Goal: Check status

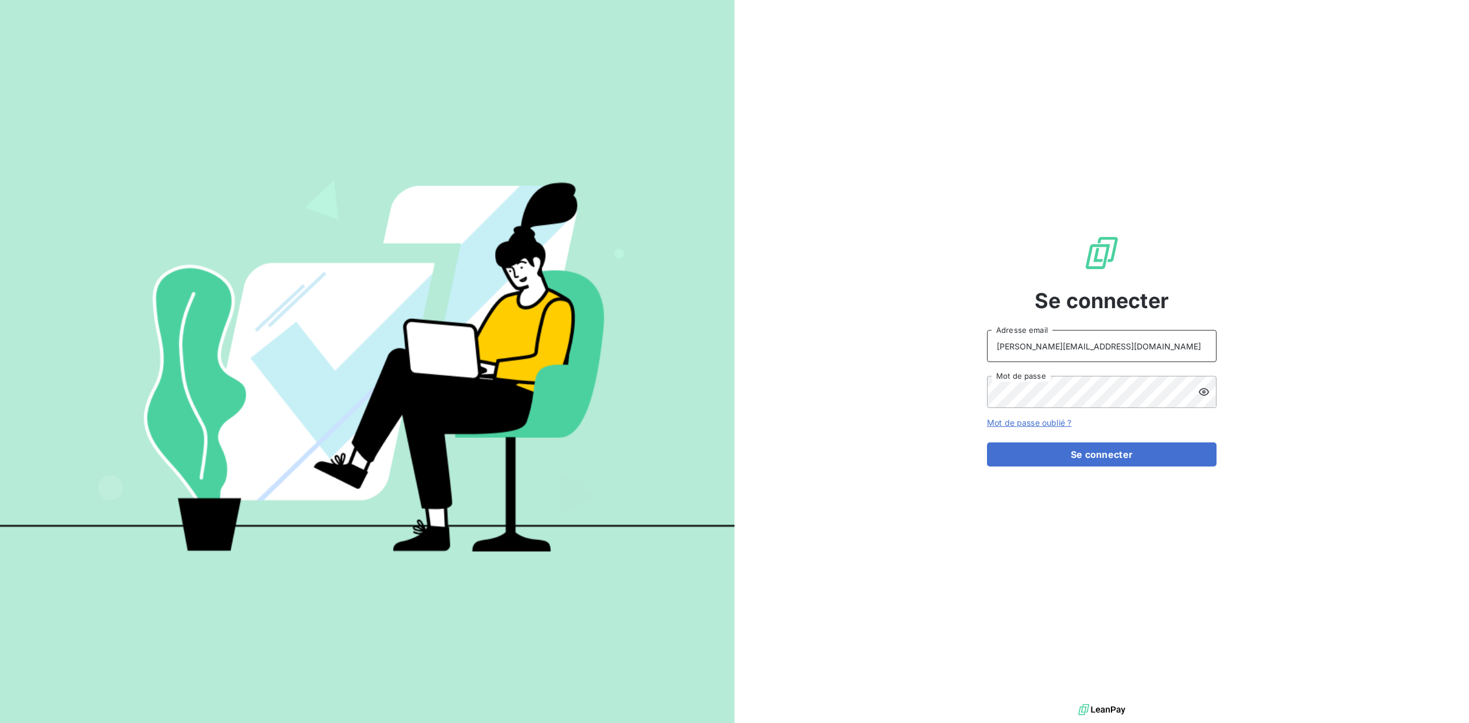
drag, startPoint x: 1141, startPoint y: 342, endPoint x: 866, endPoint y: 335, distance: 275.0
click at [903, 339] on div "Se connecter [PERSON_NAME][EMAIL_ADDRESS][DOMAIN_NAME] Adresse email Mot de pas…" at bounding box center [1102, 350] width 735 height 701
drag, startPoint x: 1056, startPoint y: 348, endPoint x: 1030, endPoint y: 342, distance: 27.0
click at [1030, 342] on input "admin@vectry" at bounding box center [1102, 346] width 230 height 32
type input "admin@VECVITRY"
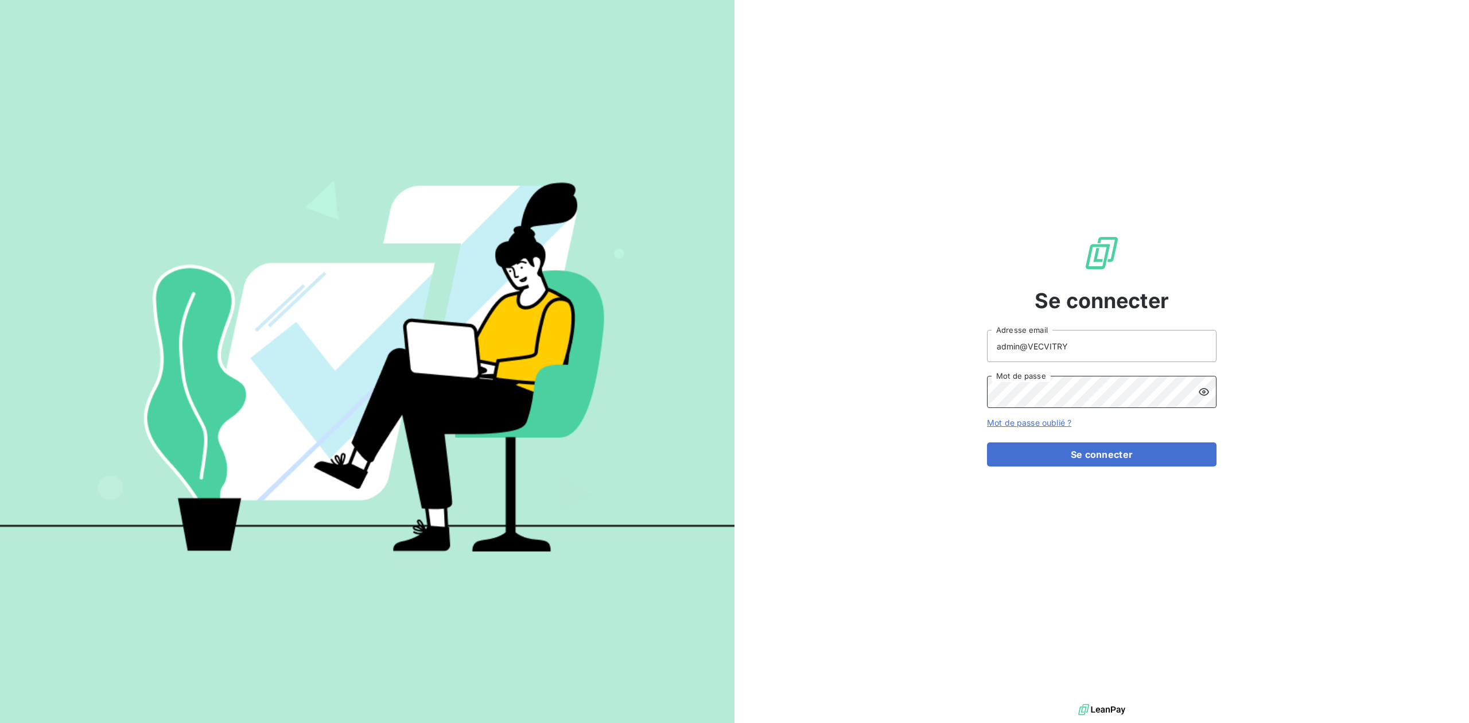
click at [985, 389] on div "Se connecter admin@VECVITRY Adresse email Mot de passe Mot de passe oublié ? Se…" at bounding box center [1102, 350] width 735 height 701
click at [1199, 389] on icon at bounding box center [1203, 391] width 11 height 11
click at [969, 389] on div "Se connecter admin@VECVITRY Adresse email Mot de passe Mot de passe oublié ? Se…" at bounding box center [1102, 350] width 735 height 701
click at [987, 442] on button "Se connecter" at bounding box center [1102, 454] width 230 height 24
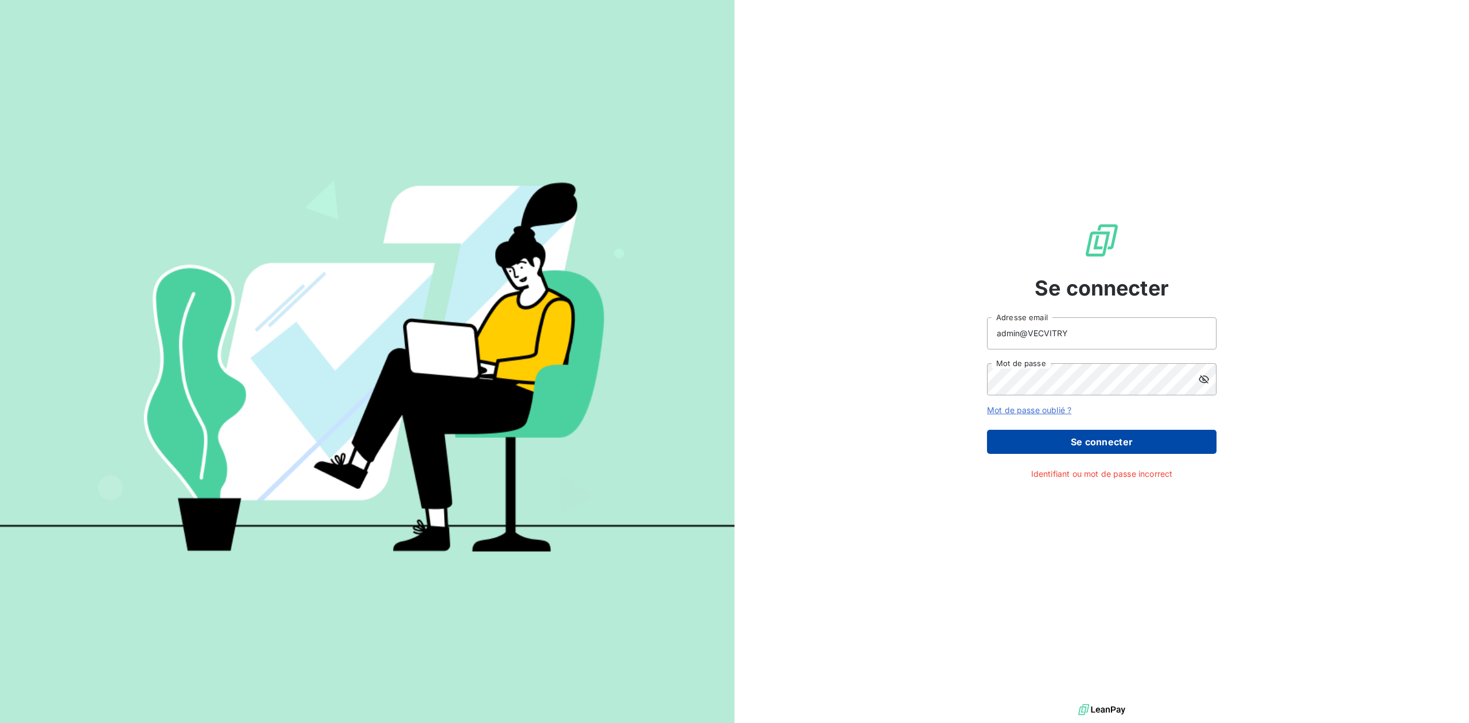
click at [1013, 432] on button "Se connecter" at bounding box center [1102, 442] width 230 height 24
click at [1043, 443] on button "Se connecter" at bounding box center [1102, 442] width 230 height 24
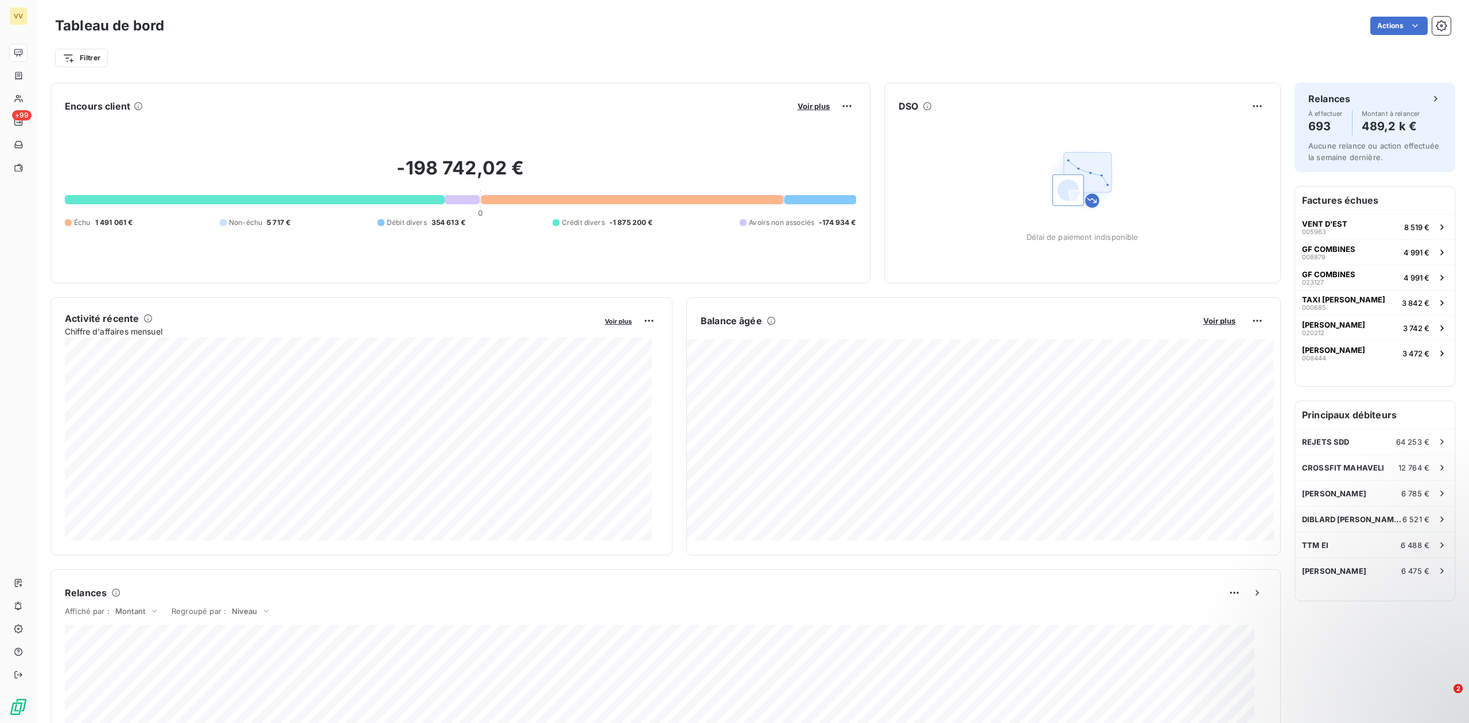
click at [797, 101] on button "Voir plus" at bounding box center [813, 106] width 39 height 10
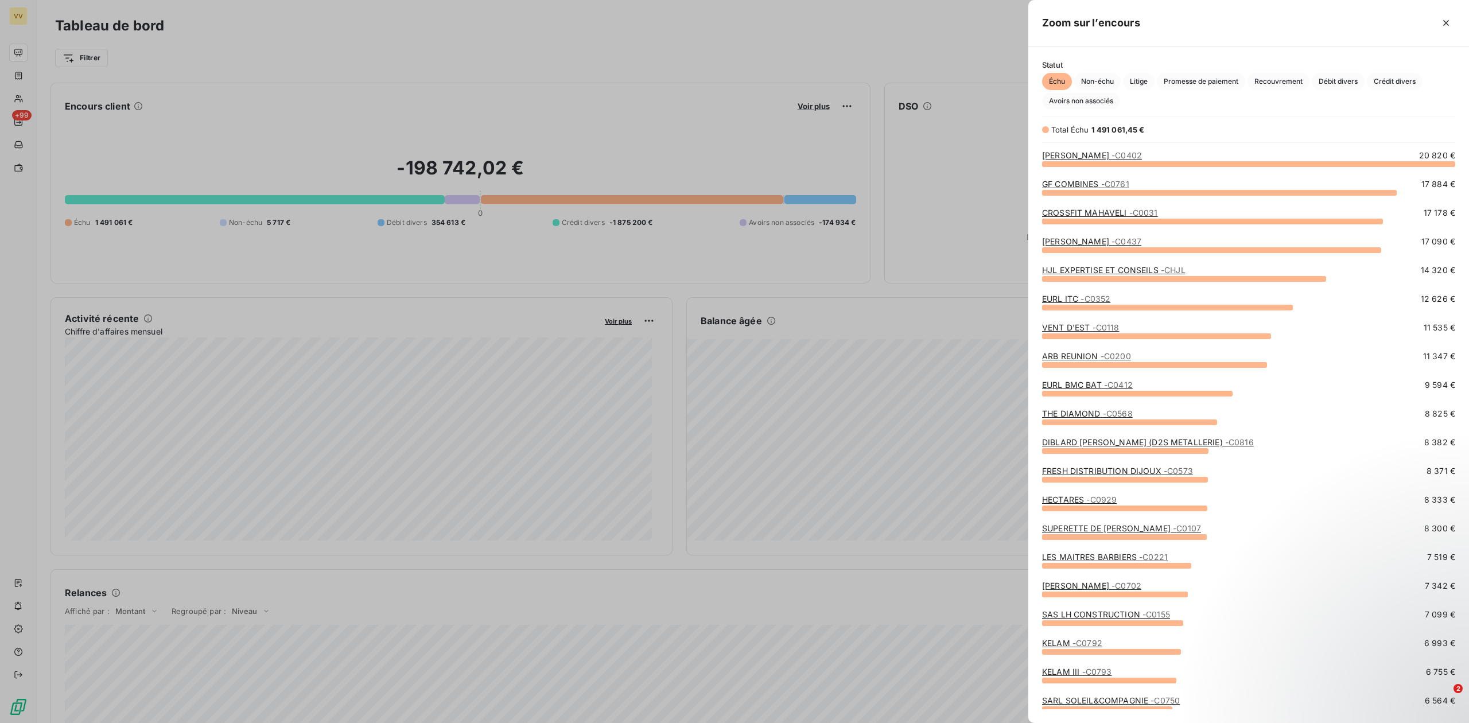
click at [797, 102] on div at bounding box center [734, 361] width 1469 height 723
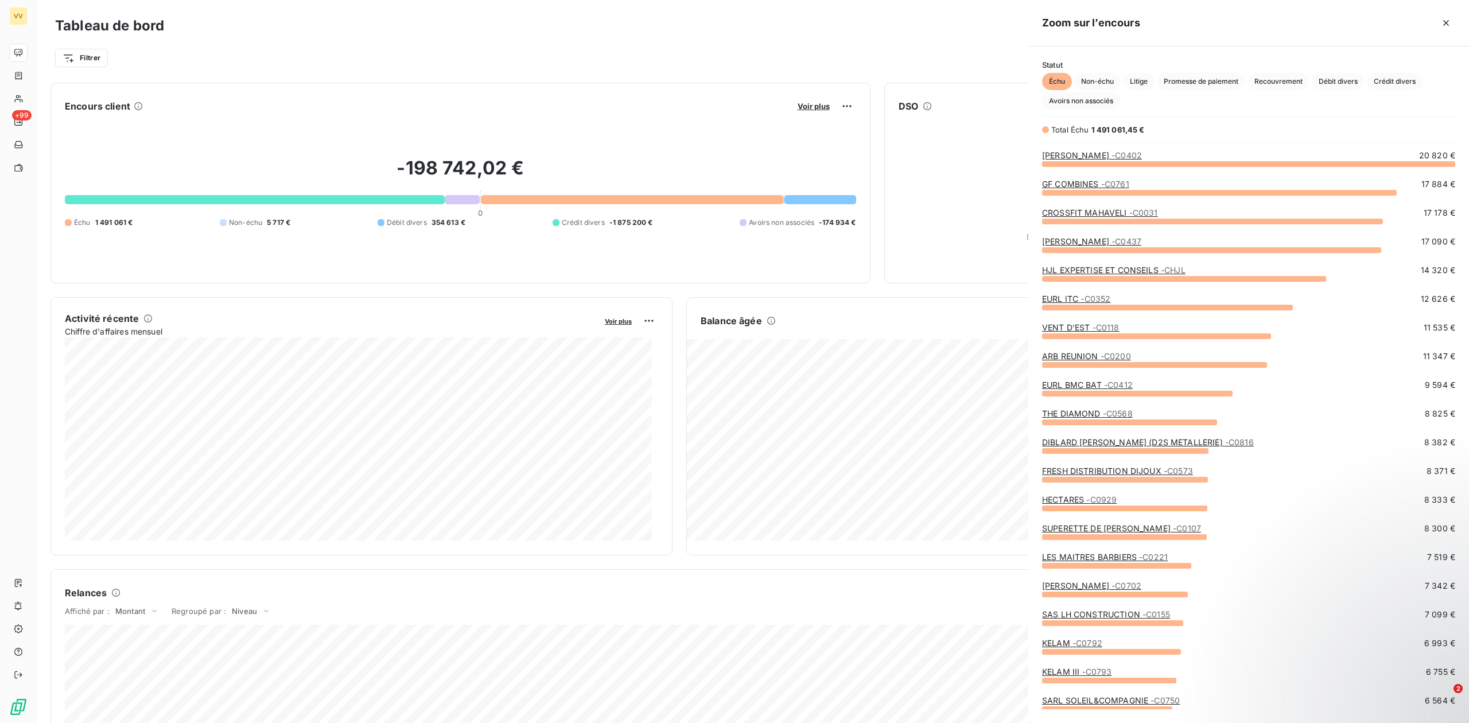
scroll to position [547, 429]
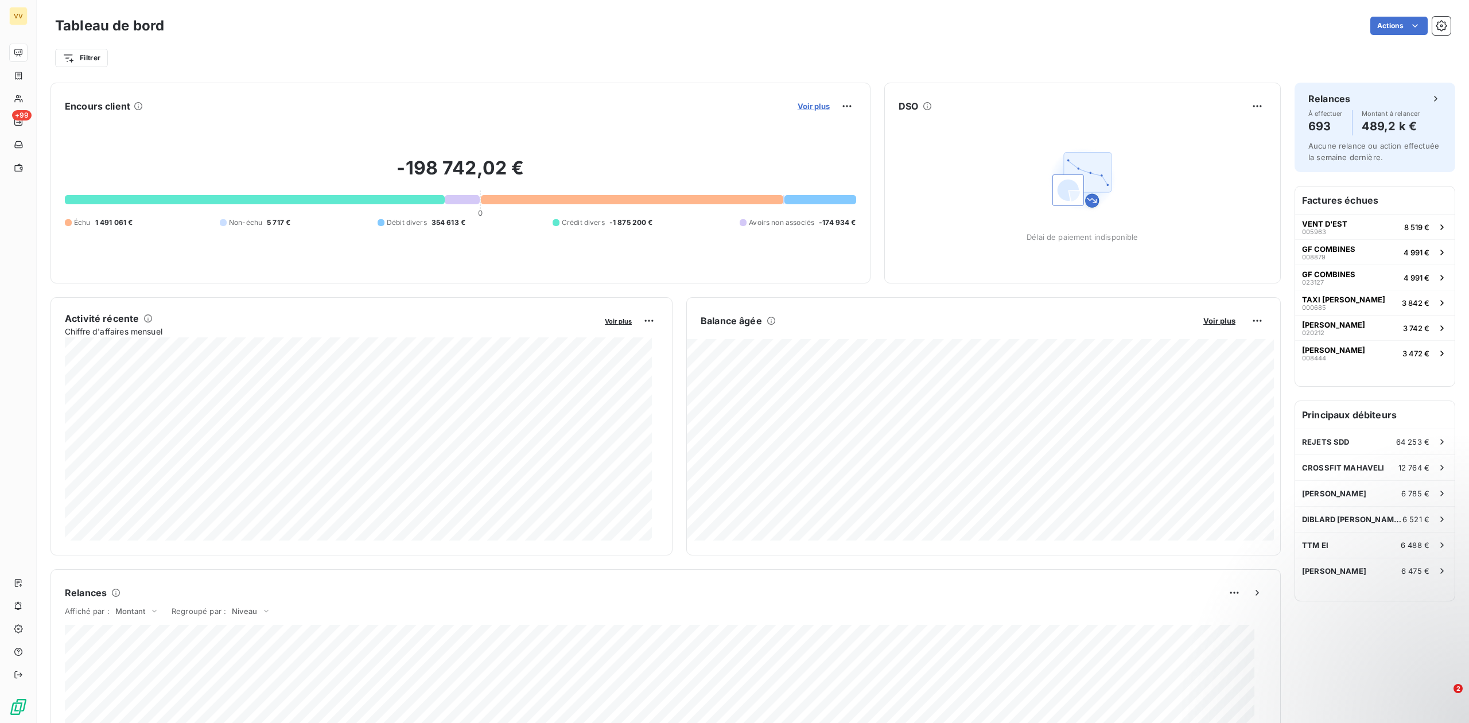
click at [807, 110] on span "Voir plus" at bounding box center [814, 106] width 32 height 9
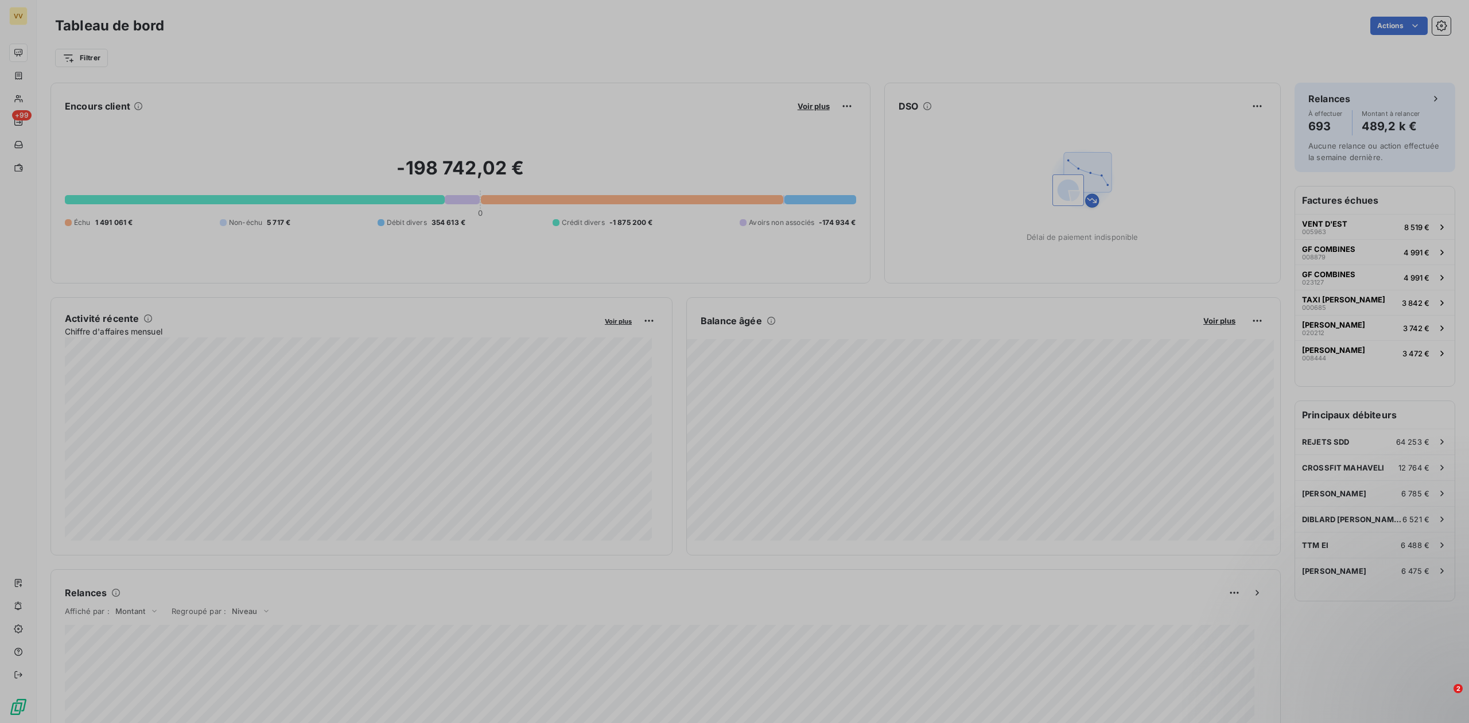
scroll to position [712, 429]
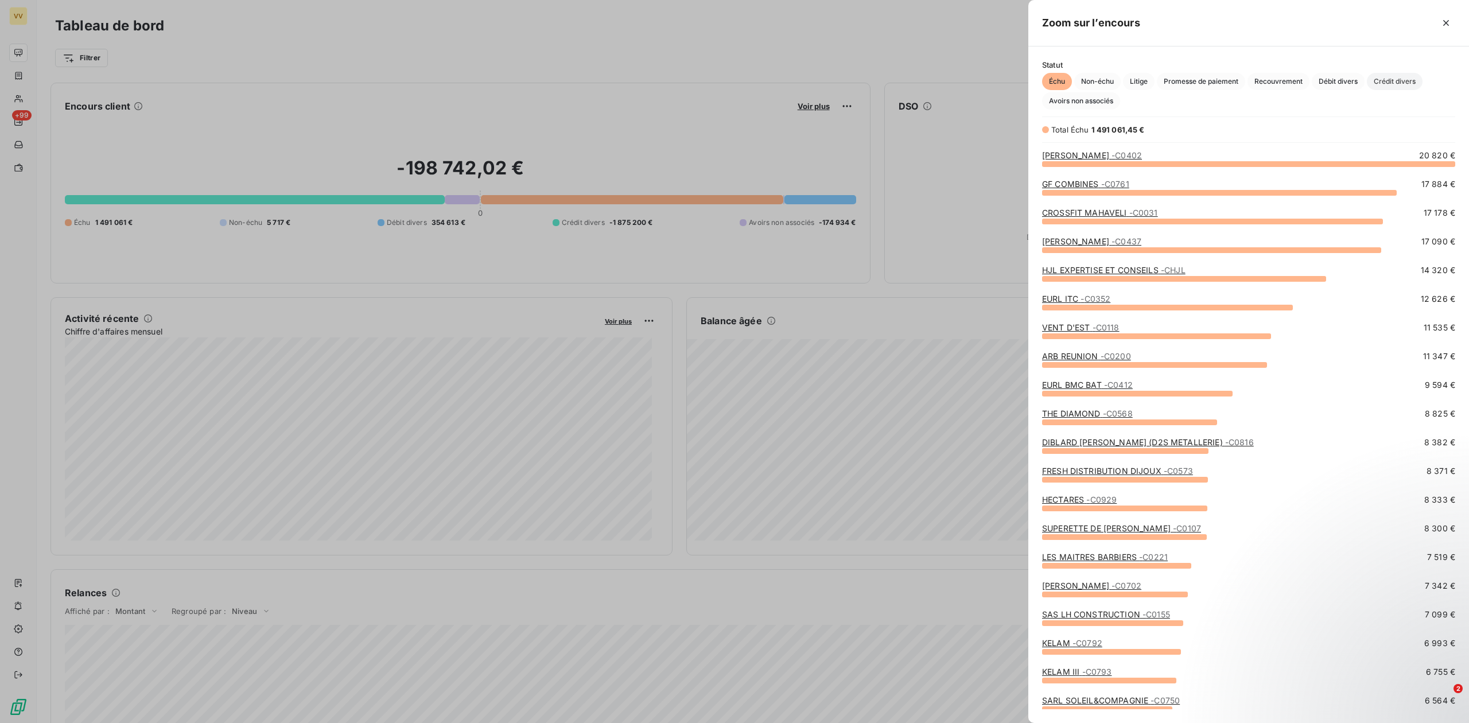
click at [1412, 80] on span "Crédit divers" at bounding box center [1395, 81] width 56 height 17
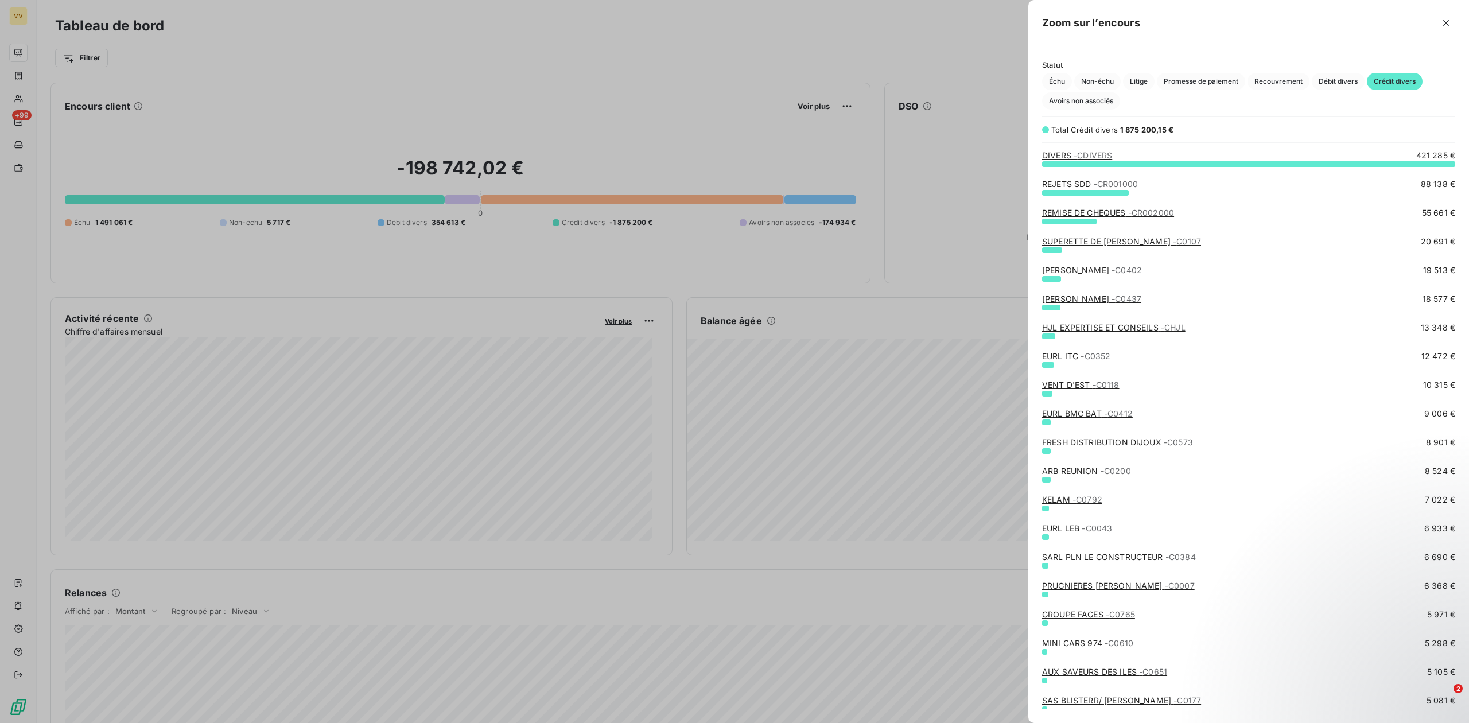
scroll to position [547, 429]
click at [1100, 152] on span "- CDIVERS" at bounding box center [1093, 155] width 38 height 10
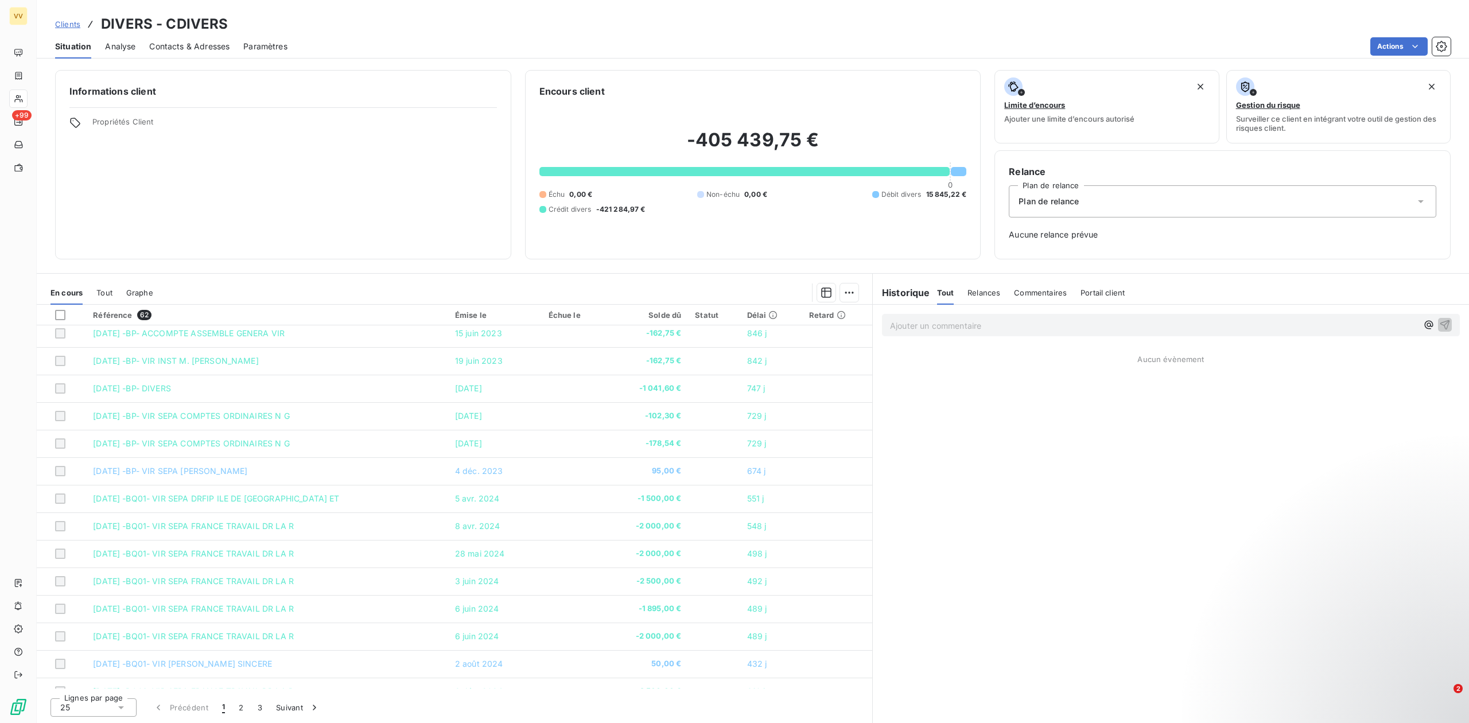
scroll to position [97, 0]
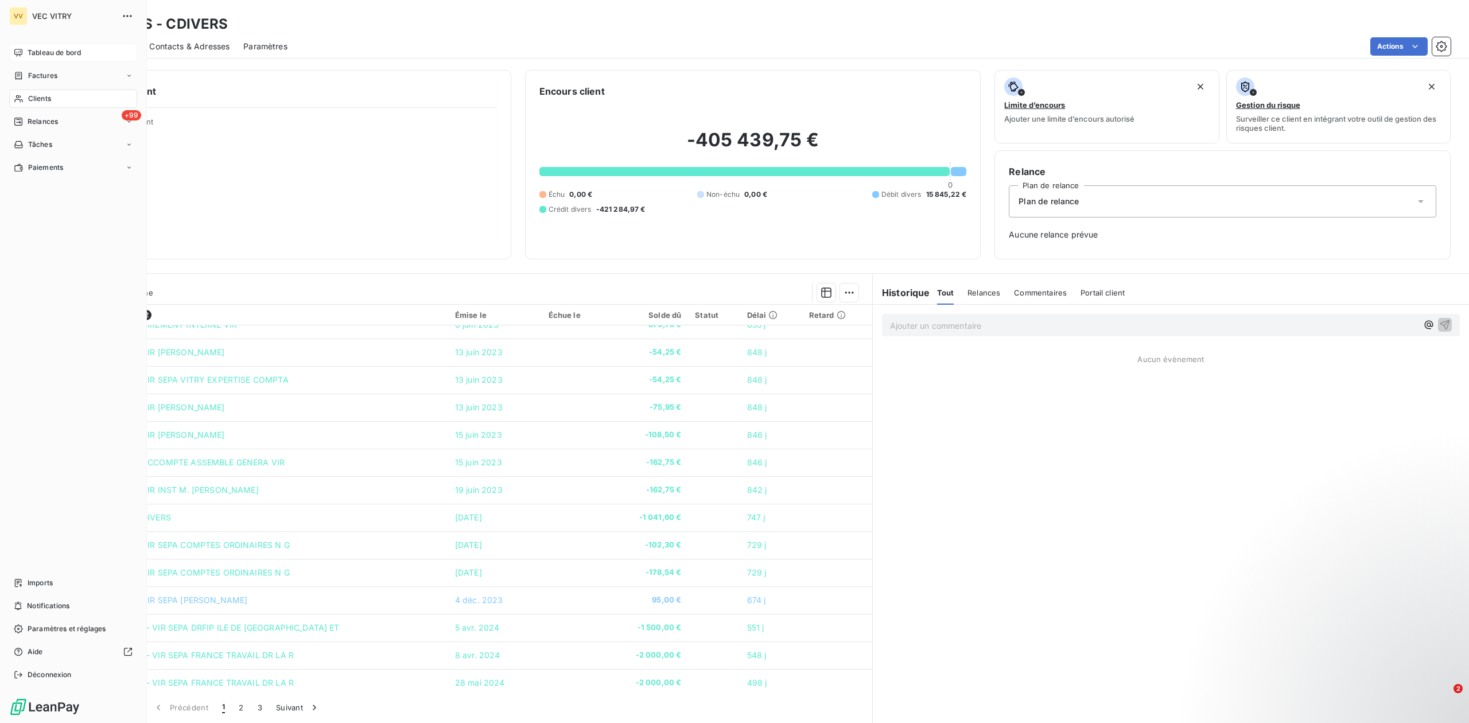
click at [30, 54] on span "Tableau de bord" at bounding box center [54, 53] width 53 height 10
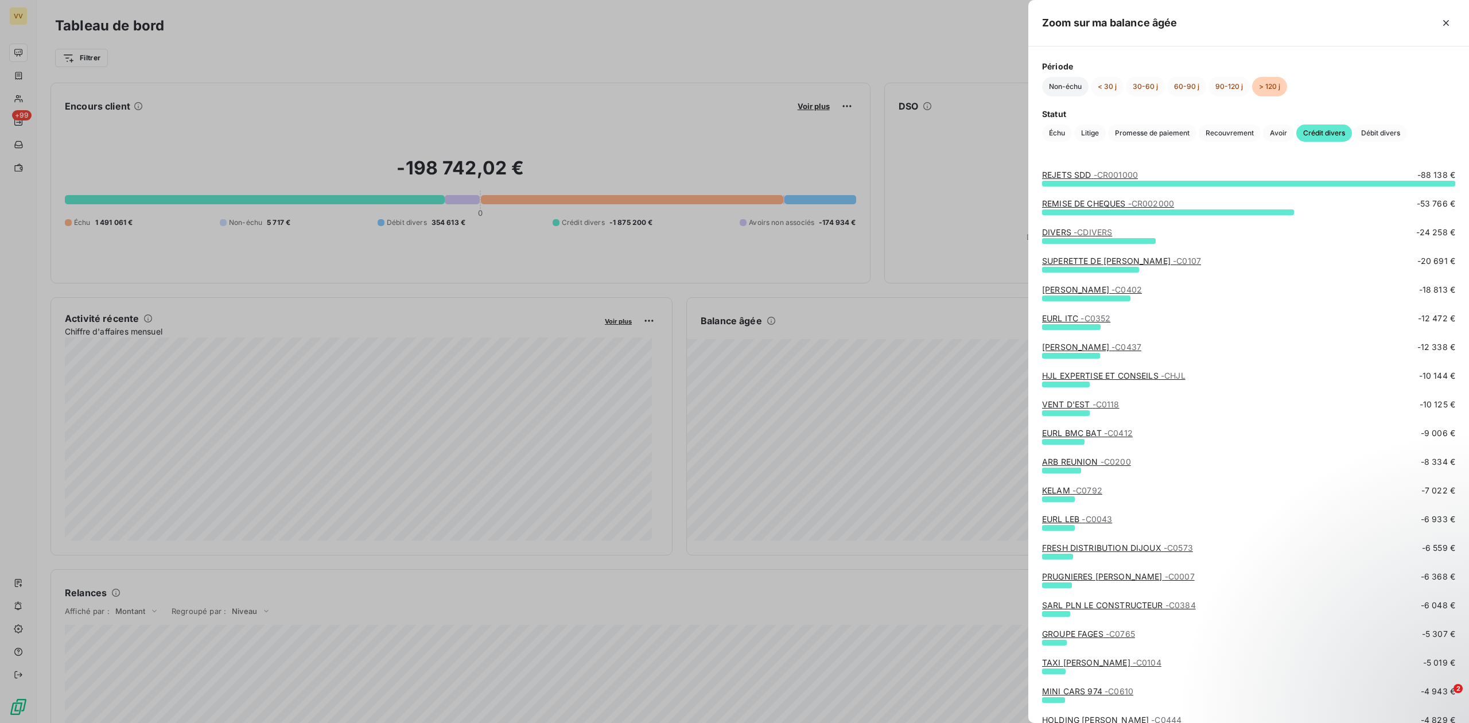
drag, startPoint x: 1073, startPoint y: 88, endPoint x: 1065, endPoint y: 88, distance: 8.0
click at [1073, 88] on button "Non-échu" at bounding box center [1065, 87] width 46 height 20
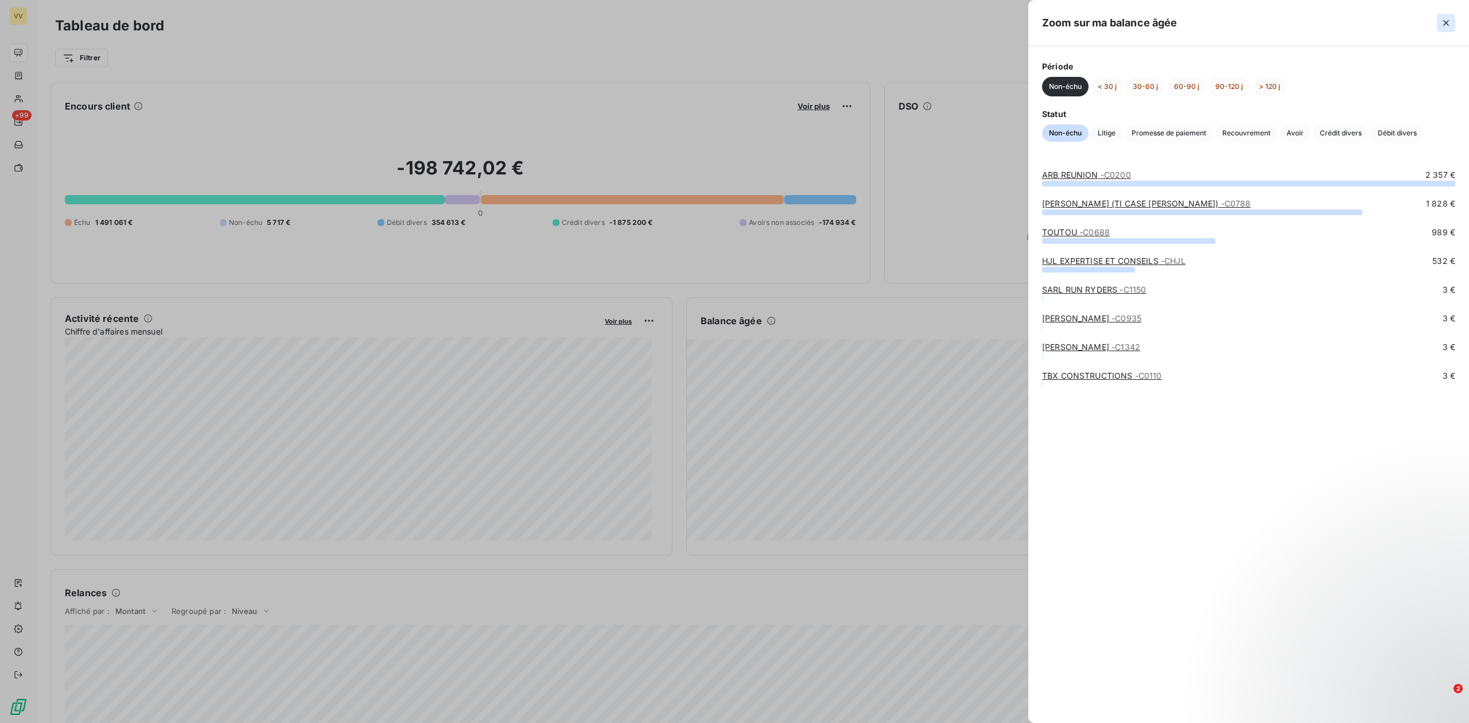
click at [1442, 24] on icon "button" at bounding box center [1445, 22] width 11 height 11
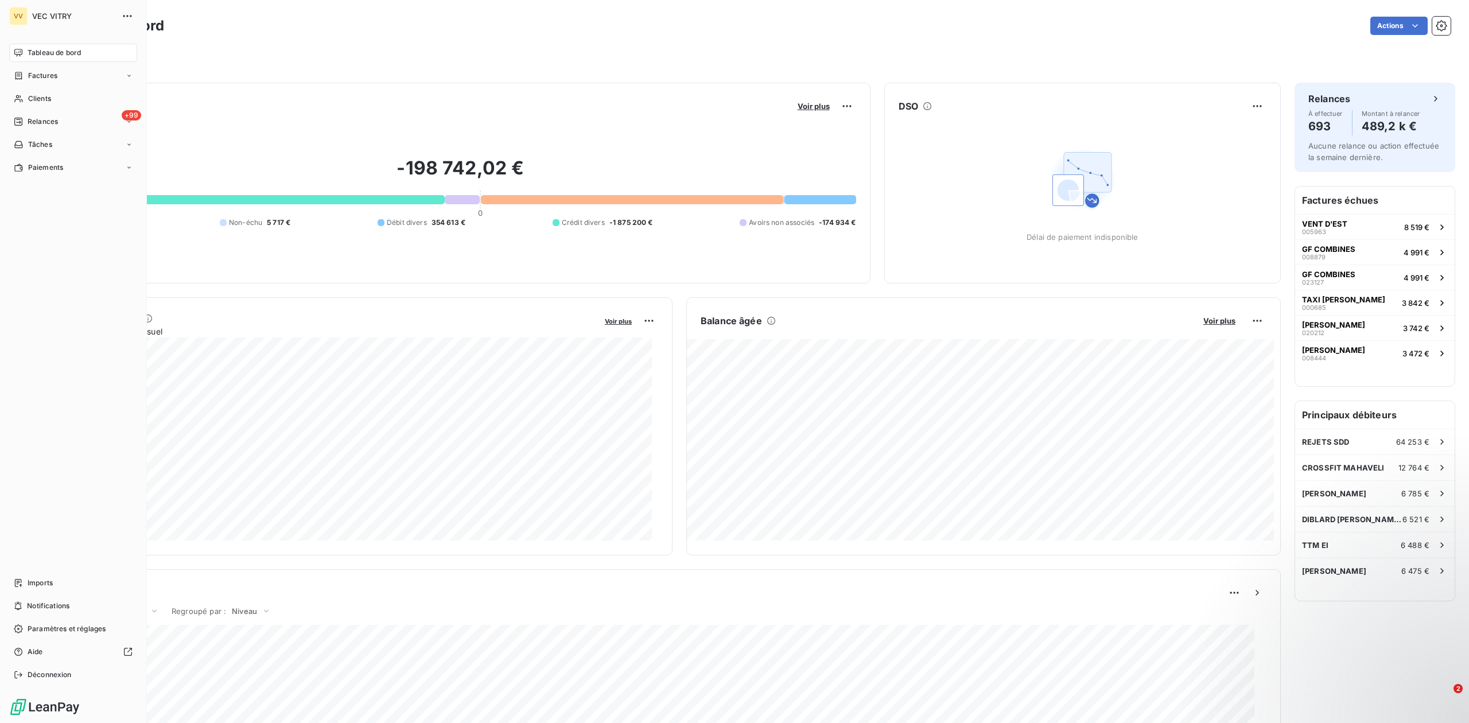
click at [38, 59] on div "Tableau de bord" at bounding box center [73, 53] width 128 height 18
click at [30, 678] on span "Déconnexion" at bounding box center [50, 675] width 44 height 10
